Goal: Information Seeking & Learning: Learn about a topic

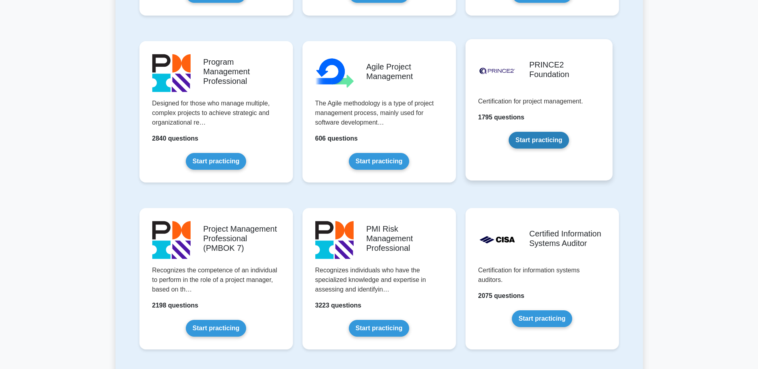
scroll to position [479, 0]
click at [531, 135] on link "Start practicing" at bounding box center [538, 139] width 60 height 17
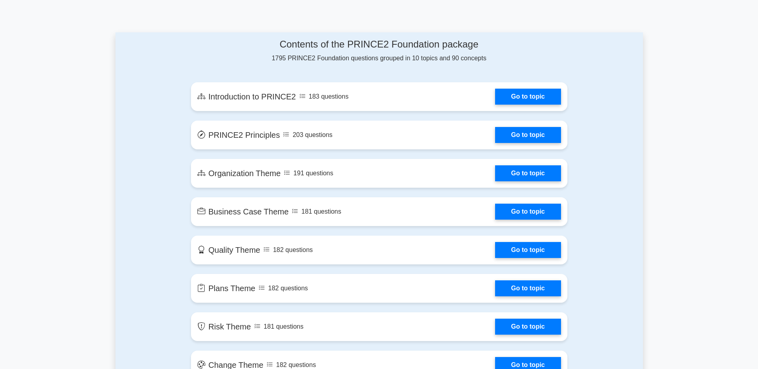
scroll to position [359, 0]
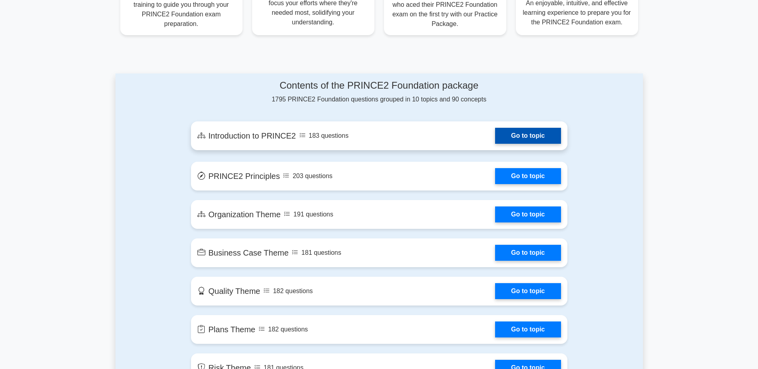
click at [522, 135] on link "Go to topic" at bounding box center [528, 136] width 66 height 16
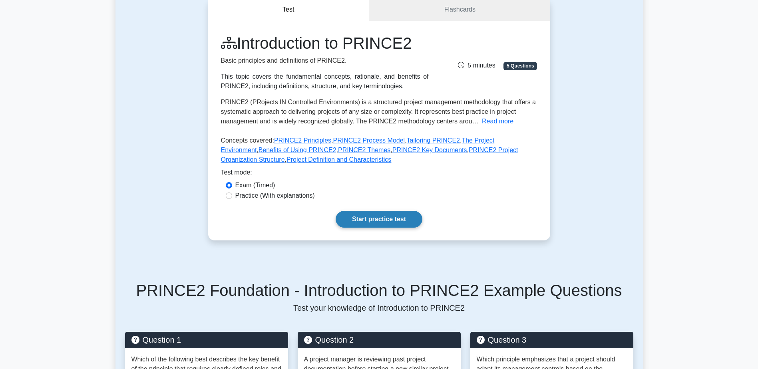
scroll to position [80, 0]
click at [385, 214] on link "Start practice test" at bounding box center [379, 218] width 87 height 17
click at [358, 217] on link "Start practice test" at bounding box center [379, 218] width 87 height 17
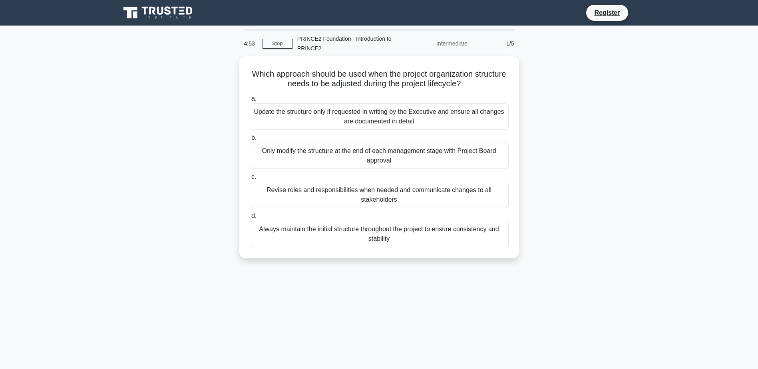
click at [153, 91] on div "Which approach should be used when the project organization structure needs to …" at bounding box center [378, 162] width 527 height 212
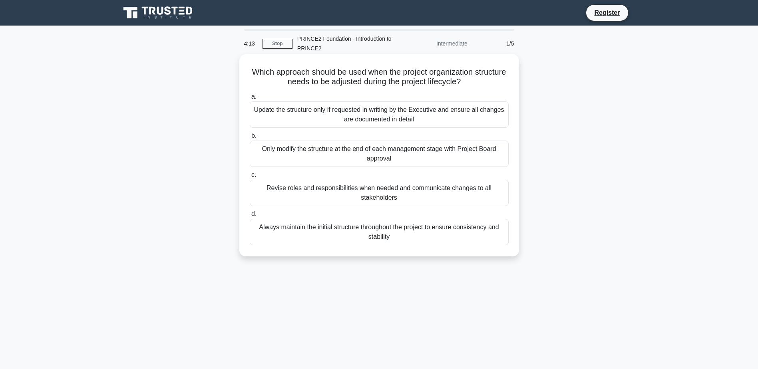
click at [314, 189] on div "Revise roles and responsibilities when needed and communicate changes to all st…" at bounding box center [379, 193] width 259 height 26
click at [250, 178] on input "c. Revise roles and responsibilities when needed and communicate changes to all…" at bounding box center [250, 175] width 0 height 5
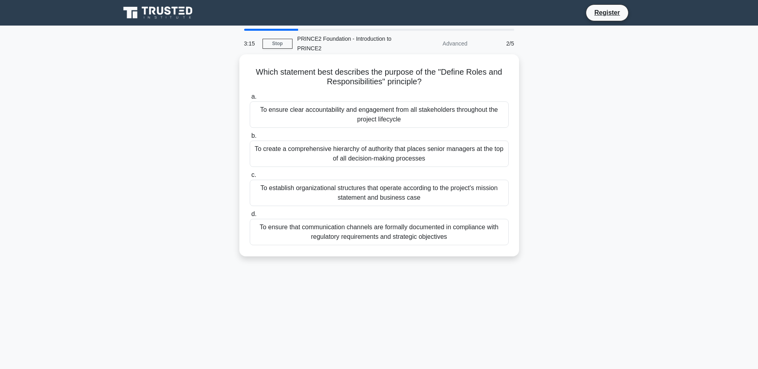
click at [387, 113] on div "To ensure clear accountability and engagement from all stakeholders throughout …" at bounding box center [379, 114] width 259 height 26
click at [250, 99] on input "a. To ensure clear accountability and engagement from all stakeholders througho…" at bounding box center [250, 96] width 0 height 5
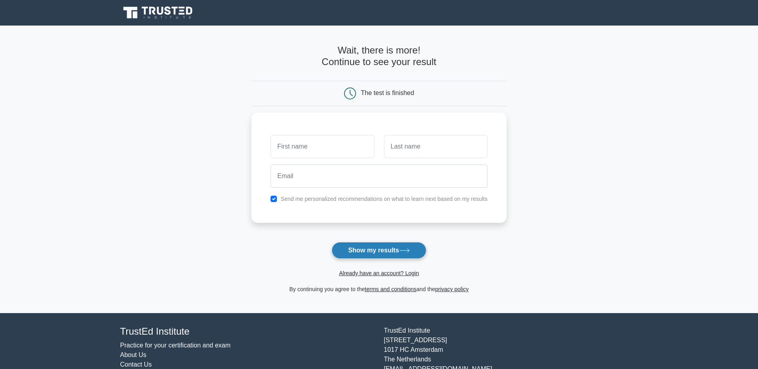
click at [389, 251] on button "Show my results" at bounding box center [379, 250] width 94 height 17
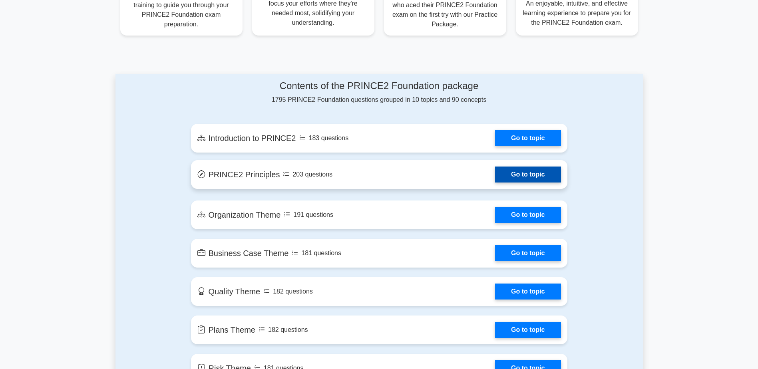
click at [519, 177] on link "Go to topic" at bounding box center [528, 175] width 66 height 16
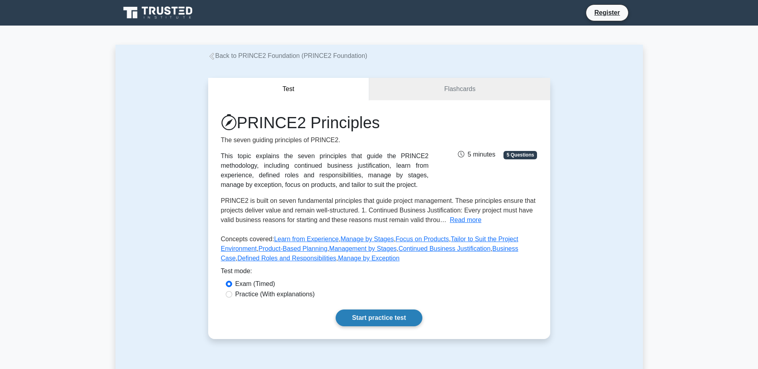
click at [358, 322] on link "Start practice test" at bounding box center [379, 318] width 87 height 17
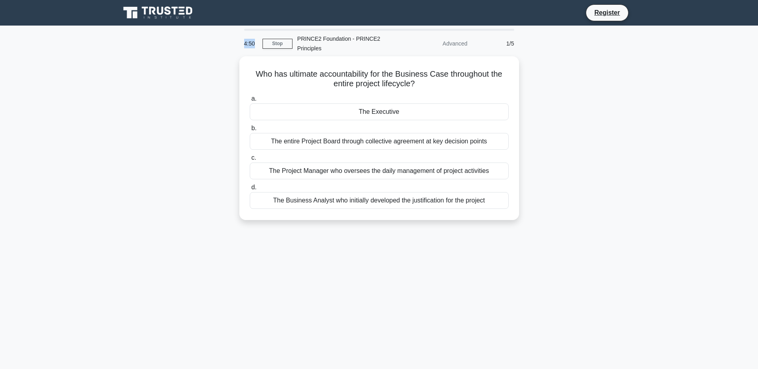
drag, startPoint x: 255, startPoint y: 44, endPoint x: 232, endPoint y: 45, distance: 22.8
click at [232, 45] on div "4:50 Stop PRINCE2 Foundation - PRINCE2 Principles Advanced 1/5 Who has ultimate…" at bounding box center [378, 228] width 527 height 399
drag, startPoint x: 244, startPoint y: 44, endPoint x: 270, endPoint y: 47, distance: 26.1
click at [270, 47] on div "4:47 Stop PRINCE2 Foundation - PRINCE2 Principles Advanced 1/5" at bounding box center [379, 44] width 280 height 26
drag, startPoint x: 270, startPoint y: 47, endPoint x: 374, endPoint y: 50, distance: 104.7
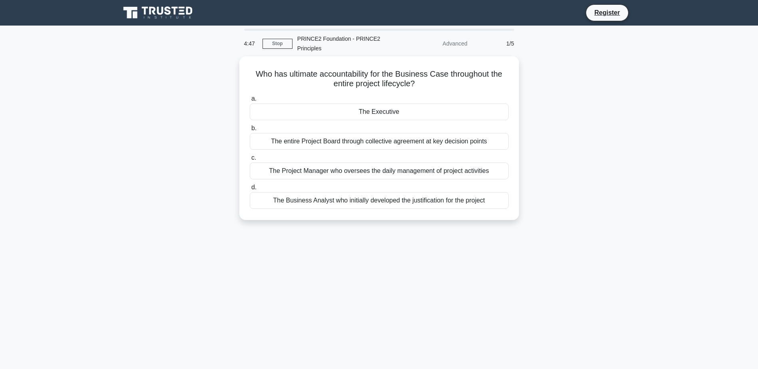
click at [379, 57] on div "Who has ultimate accountability for the Business Case throughout the entire pro…" at bounding box center [379, 138] width 280 height 164
click at [270, 42] on link "Stop" at bounding box center [277, 44] width 30 height 10
